Goal: Task Accomplishment & Management: Manage account settings

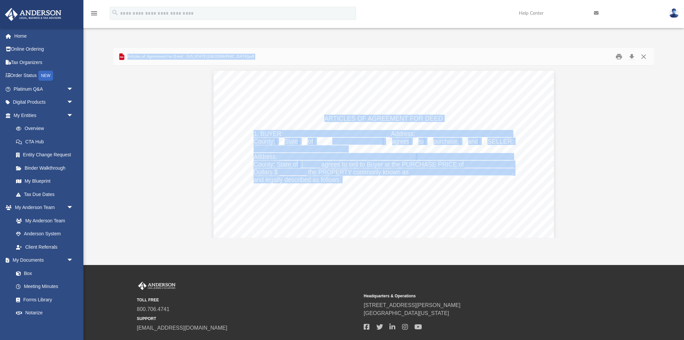
scroll to position [131, 541]
click at [672, 13] on img at bounding box center [674, 13] width 10 height 10
click at [656, 30] on link "[EMAIL_ADDRESS][DOMAIN_NAME]" at bounding box center [644, 34] width 72 height 20
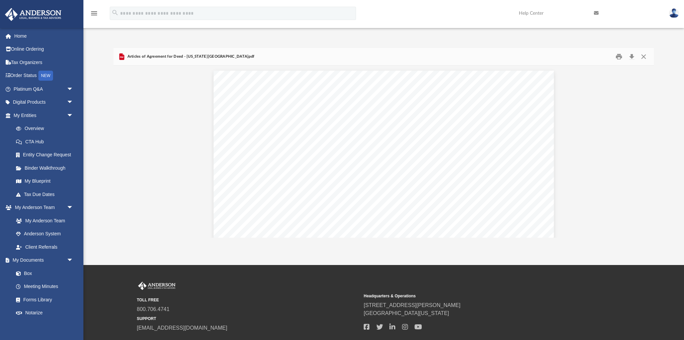
click at [656, 30] on div "App [EMAIL_ADDRESS][DOMAIN_NAME] Sign Out [EMAIL_ADDRESS][DOMAIN_NAME] Home Onl…" at bounding box center [342, 132] width 684 height 211
click at [671, 15] on img at bounding box center [674, 13] width 10 height 10
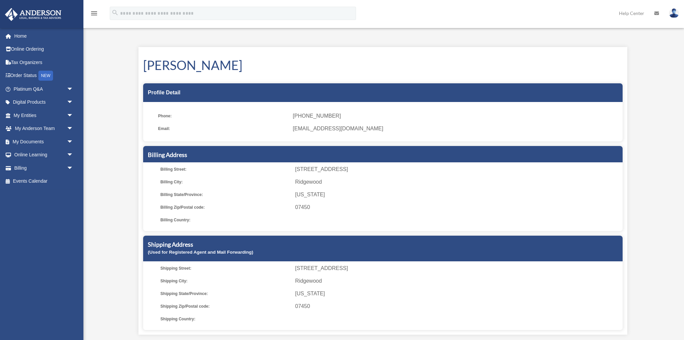
click at [674, 15] on img at bounding box center [674, 13] width 10 height 10
click at [559, 59] on link "Logout" at bounding box center [565, 58] width 67 height 14
